Goal: Transaction & Acquisition: Purchase product/service

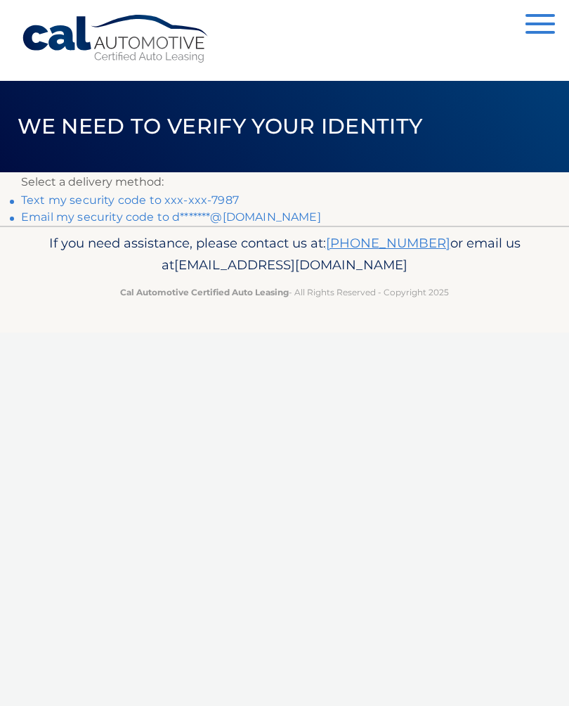
click at [226, 204] on link "Text my security code to xxx-xxx-7987" at bounding box center [130, 199] width 218 height 13
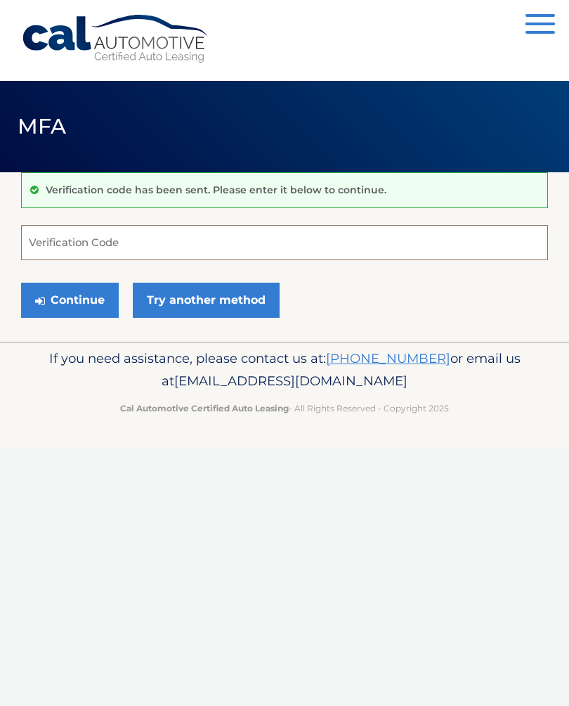
click at [306, 243] on input "Verification Code" at bounding box center [284, 242] width 527 height 35
type input "664319"
click at [79, 302] on button "Continue" at bounding box center [70, 300] width 98 height 35
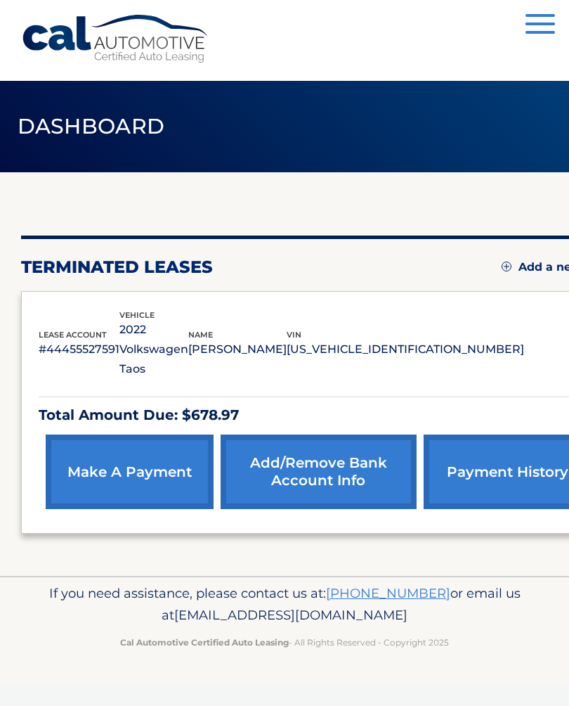
click at [122, 478] on link "make a payment" at bounding box center [130, 471] width 168 height 74
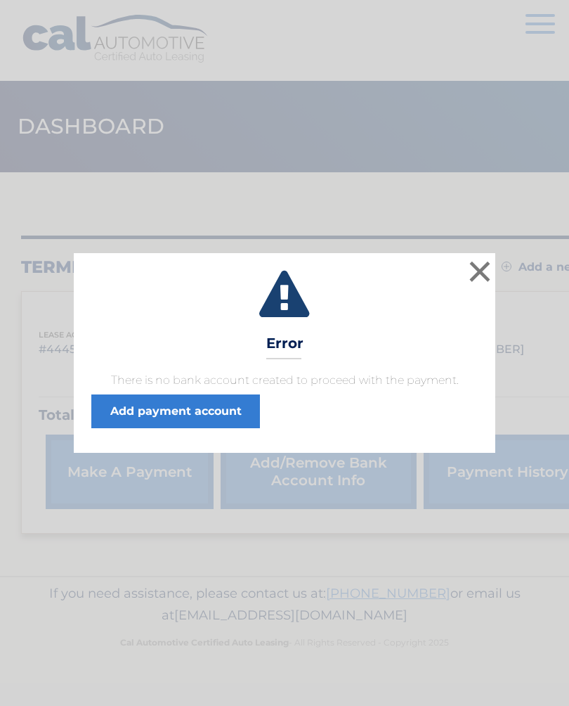
click at [479, 268] on button "×" at bounding box center [480, 271] width 28 height 28
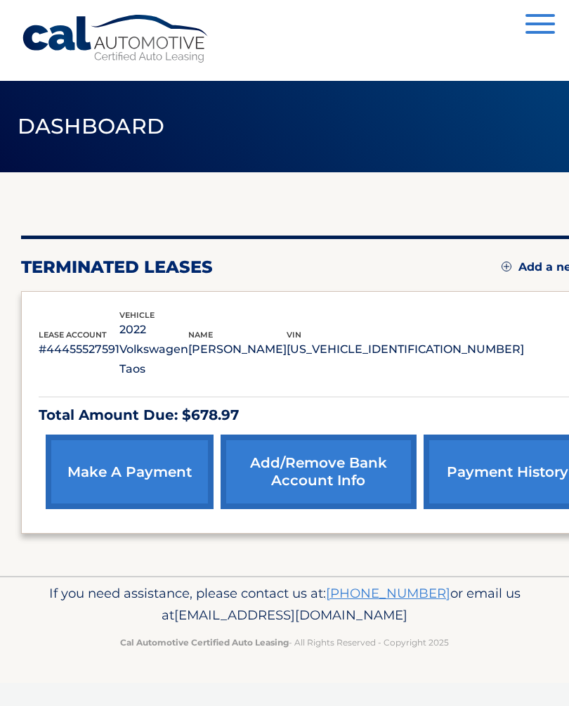
click at [117, 486] on link "make a payment" at bounding box center [130, 471] width 168 height 74
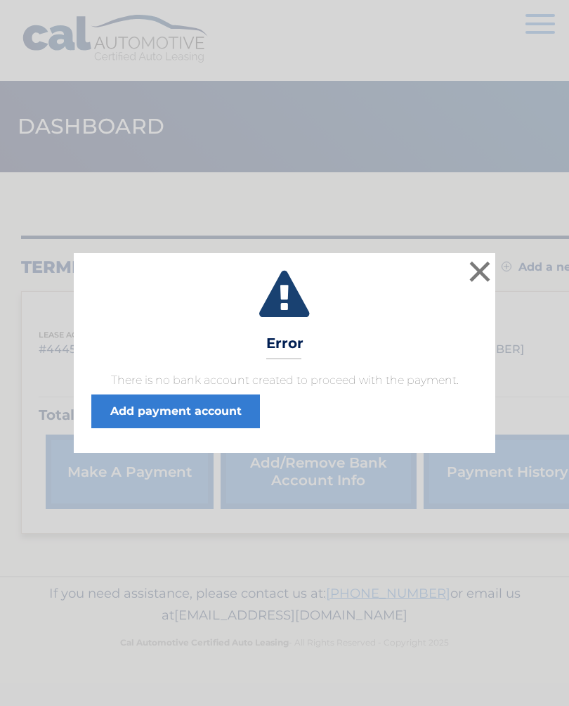
click at [226, 408] on link "Add payment account" at bounding box center [175, 411] width 169 height 34
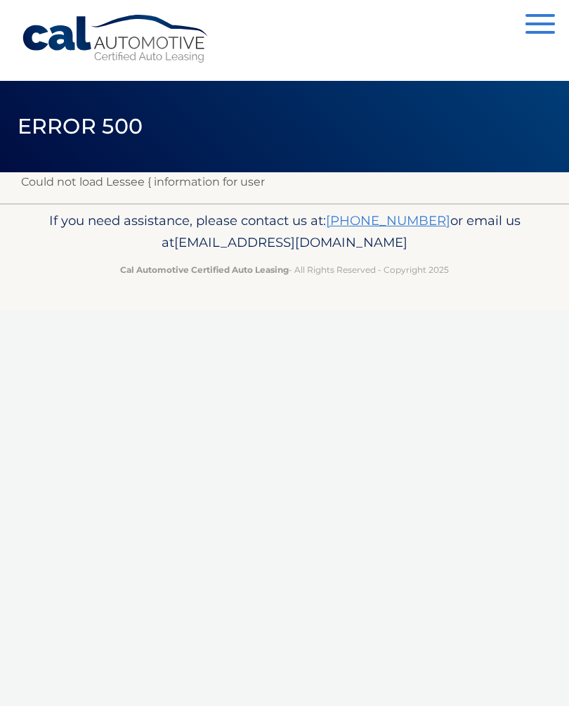
click at [543, 32] on span "button" at bounding box center [541, 32] width 30 height 3
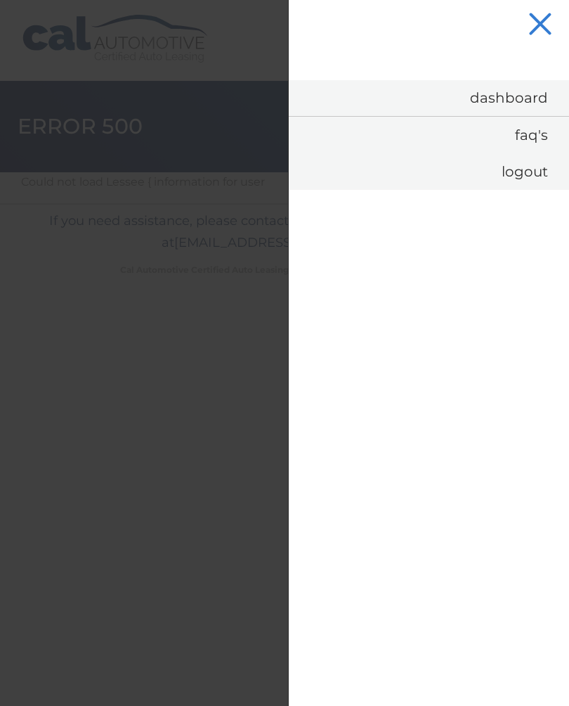
click at [508, 105] on link "Dashboard" at bounding box center [429, 98] width 280 height 36
click at [546, 99] on link "Dashboard" at bounding box center [429, 98] width 280 height 36
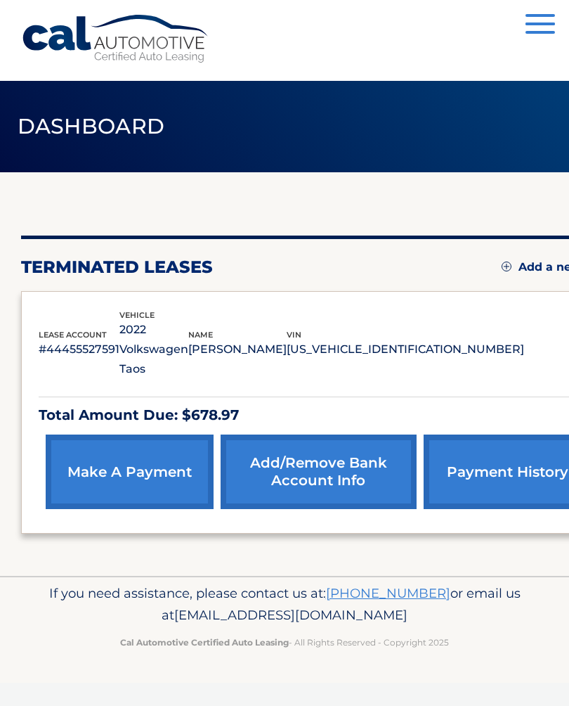
click at [291, 479] on link "Add/Remove bank account info" at bounding box center [319, 471] width 197 height 74
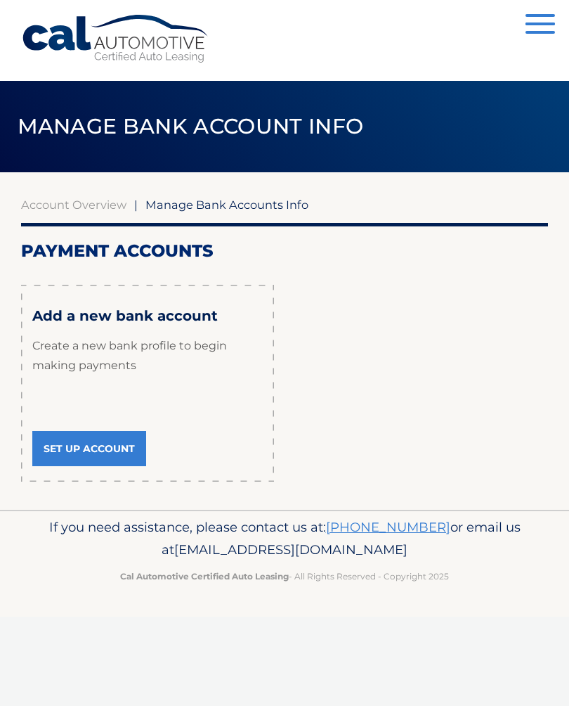
click at [537, 30] on button "Menu" at bounding box center [541, 25] width 30 height 23
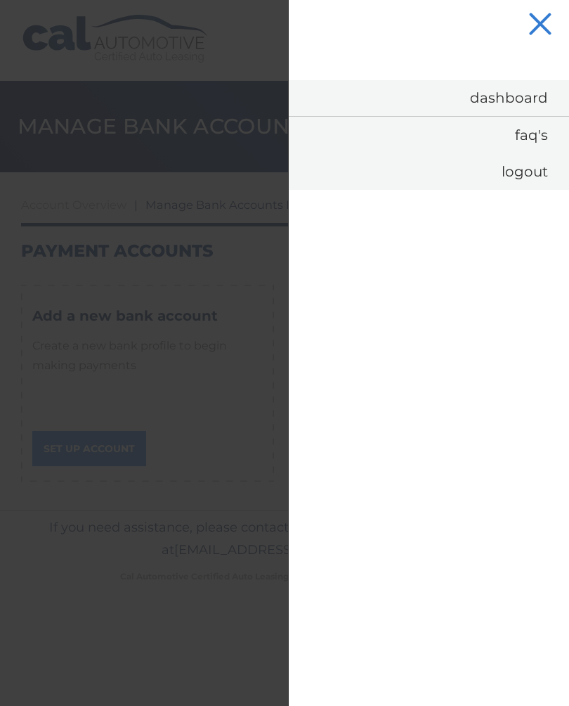
click at [512, 88] on link "Dashboard" at bounding box center [429, 98] width 280 height 36
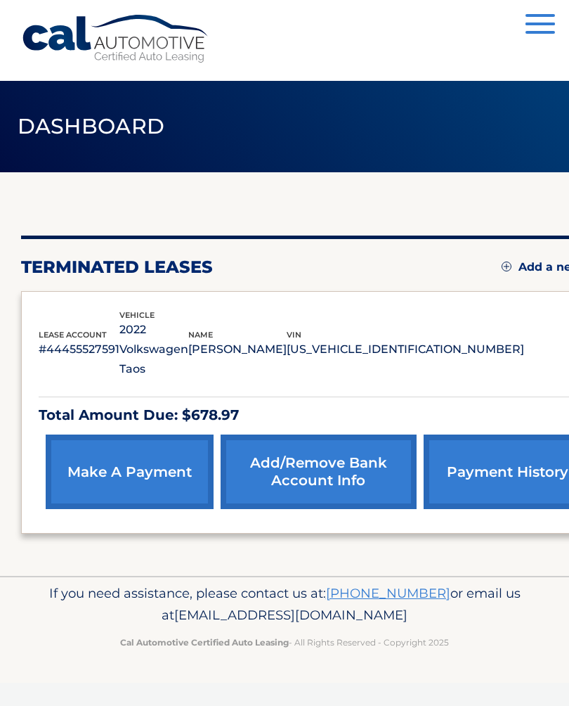
click at [117, 489] on link "make a payment" at bounding box center [130, 471] width 168 height 74
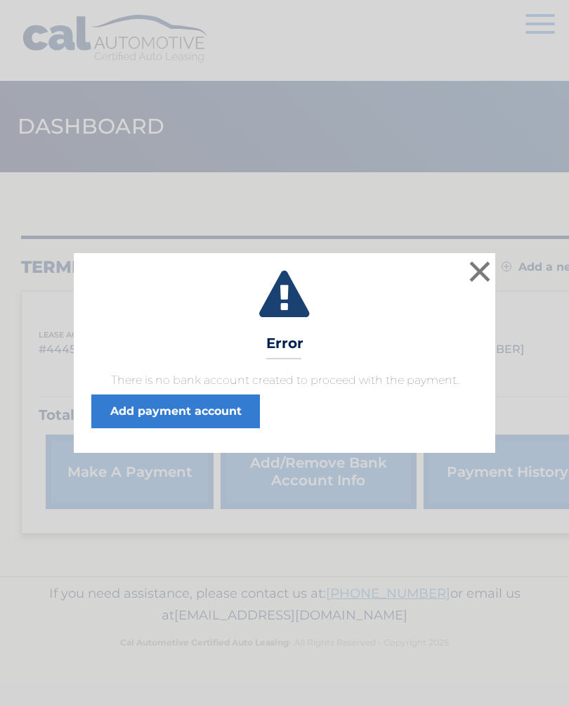
click at [205, 415] on link "Add payment account" at bounding box center [175, 411] width 169 height 34
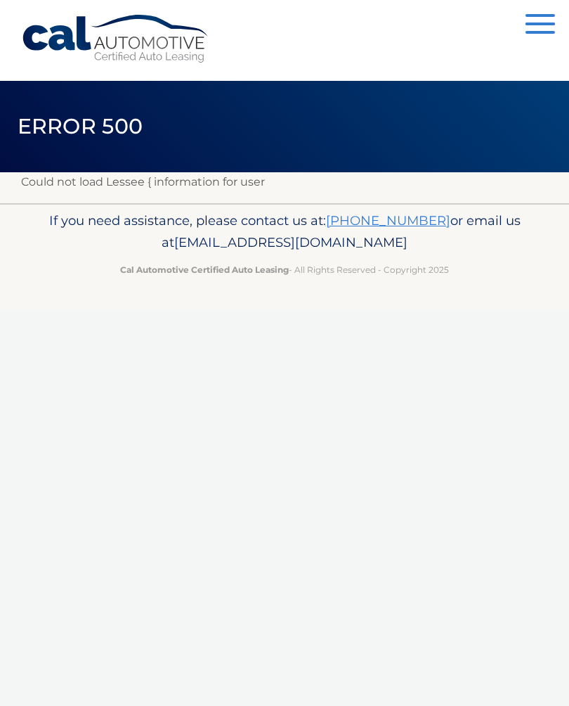
click at [289, 702] on div "Cal Automotive Menu Dashboard FAQ's Logout ×" at bounding box center [284, 353] width 569 height 706
